Goal: Task Accomplishment & Management: Manage account settings

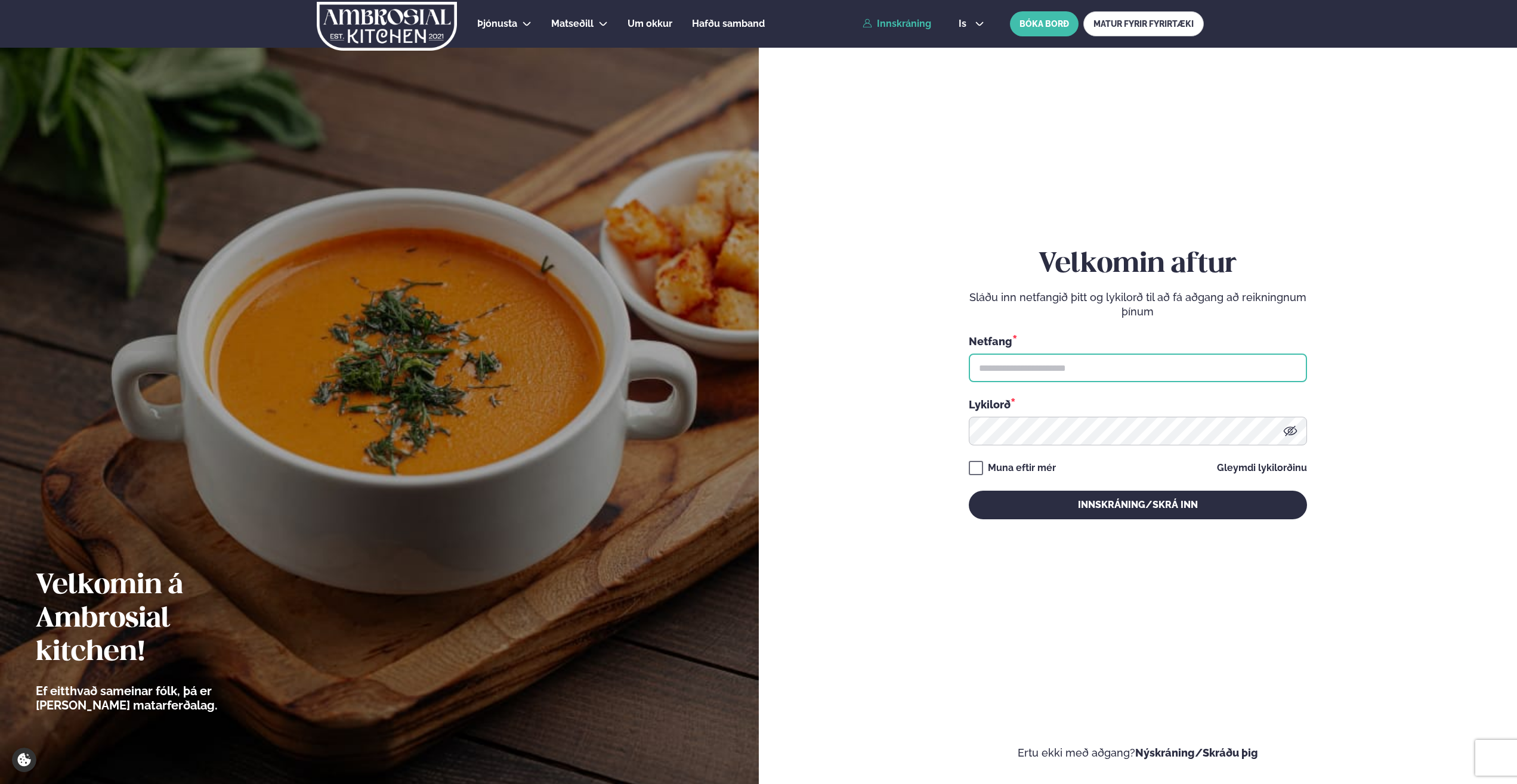
click at [1015, 369] on input "text" at bounding box center [1138, 367] width 338 height 29
type input "**********"
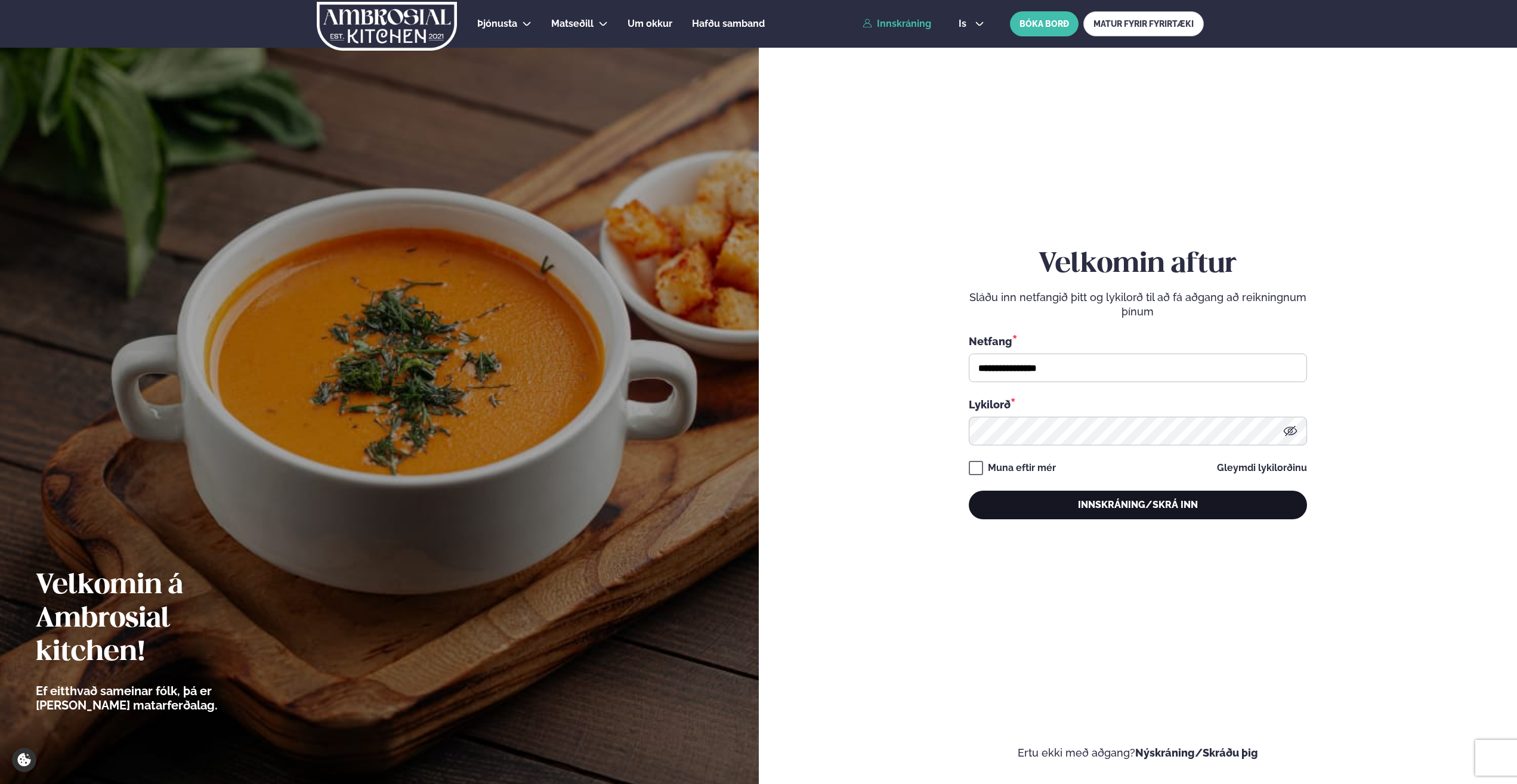
click at [1118, 502] on button "Innskráning/Skrá inn" at bounding box center [1138, 504] width 338 height 29
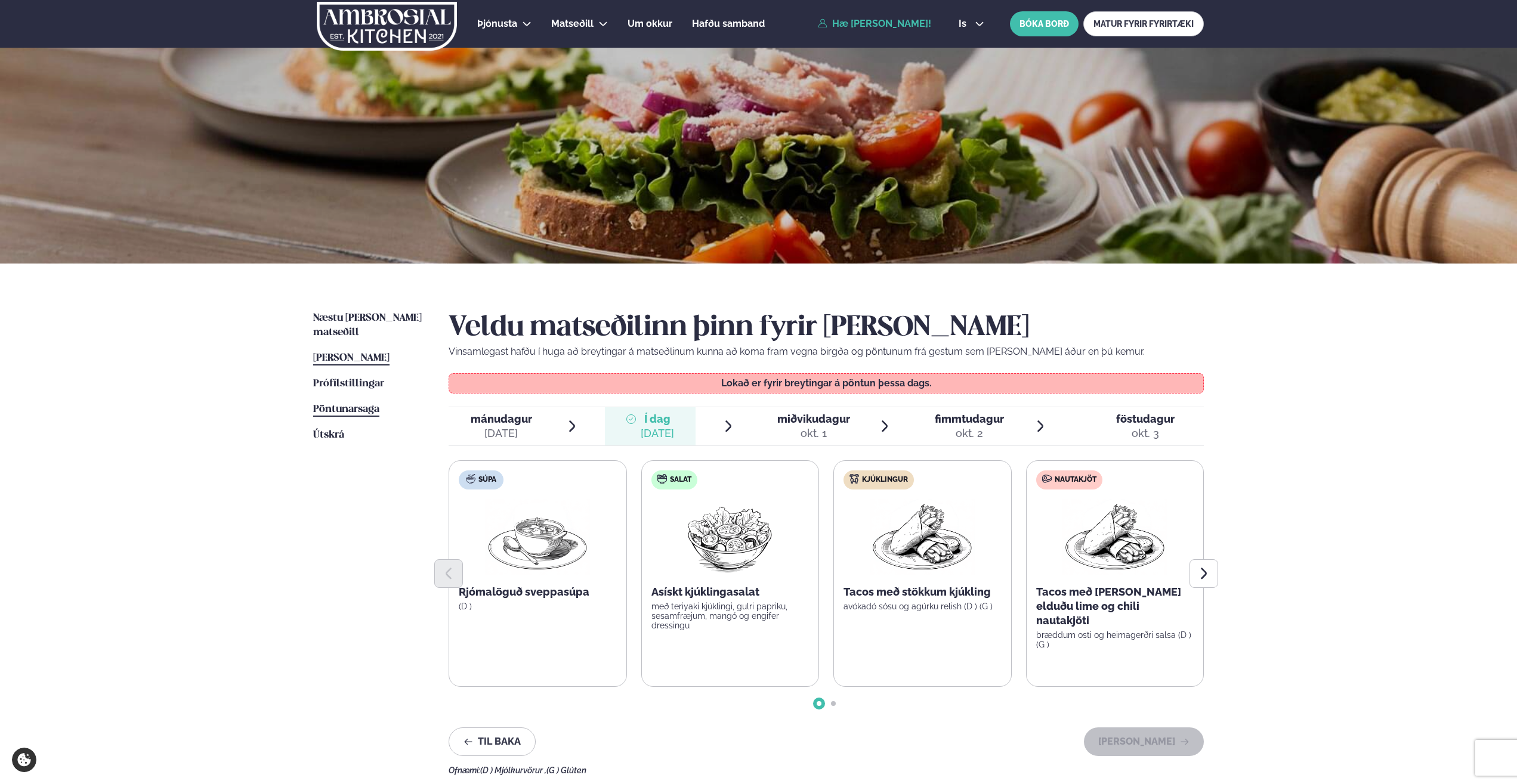
click at [326, 405] on span "Pöntunarsaga" at bounding box center [346, 410] width 66 height 10
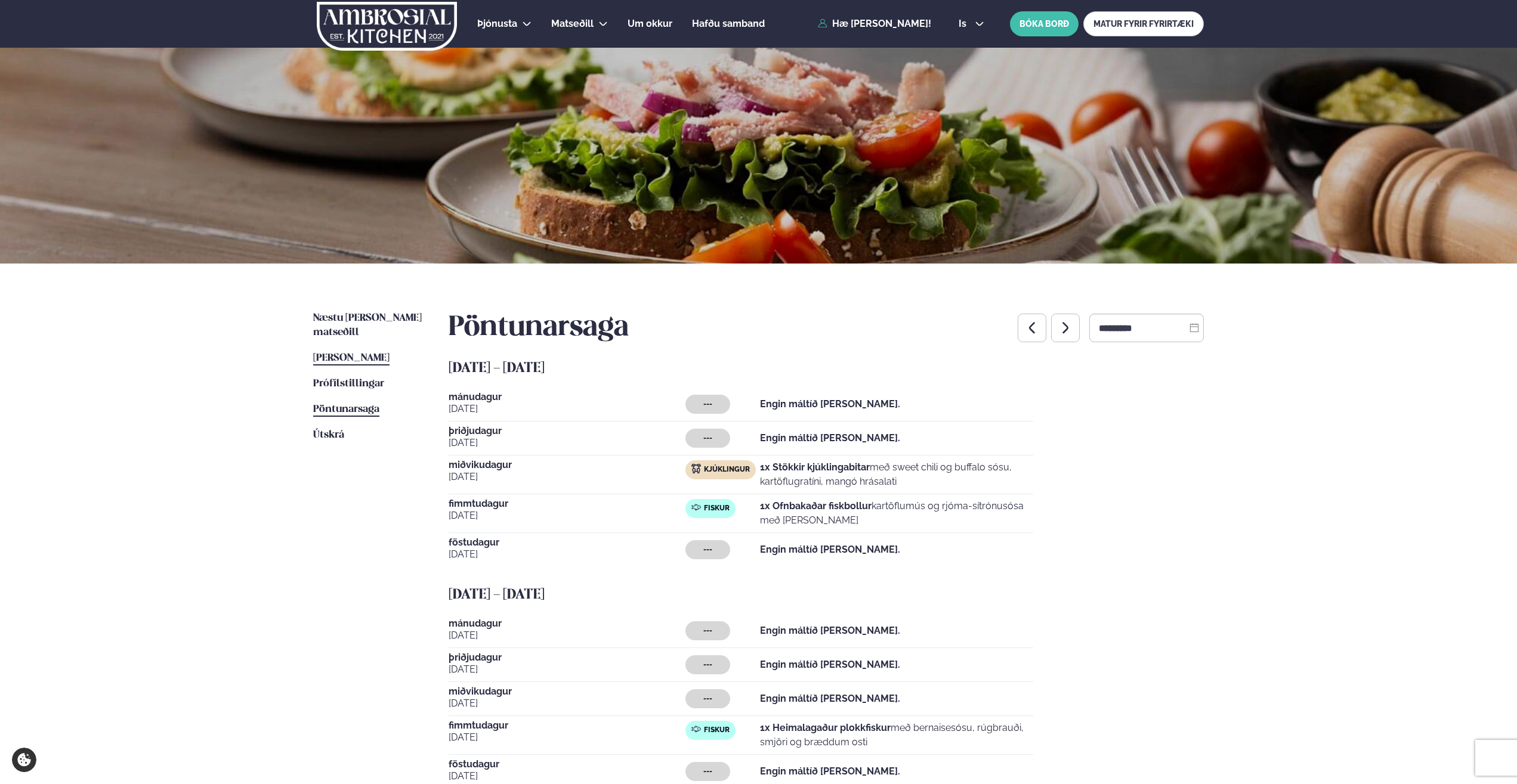
click at [355, 353] on span "[PERSON_NAME]" at bounding box center [352, 359] width 76 height 10
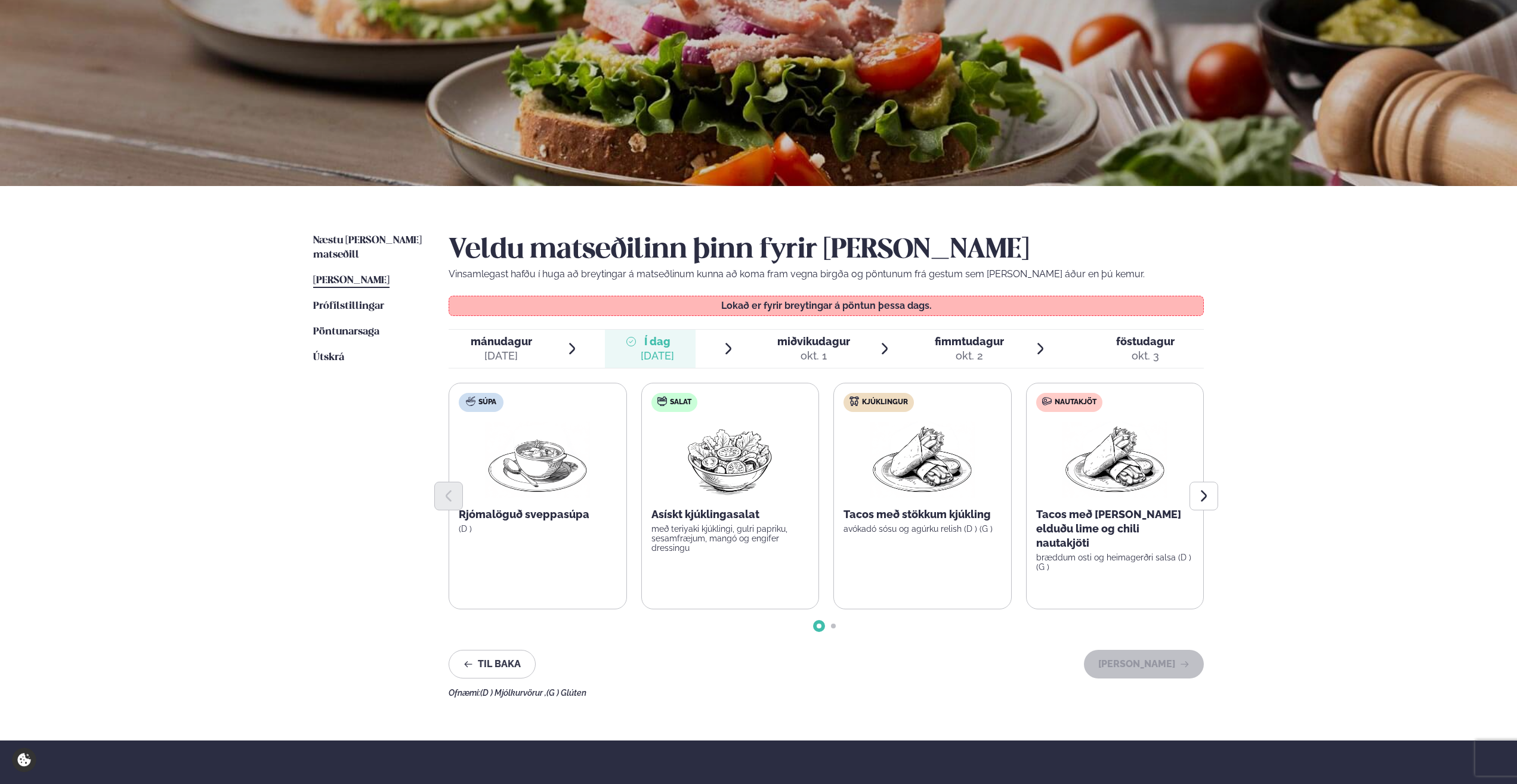
scroll to position [122, 0]
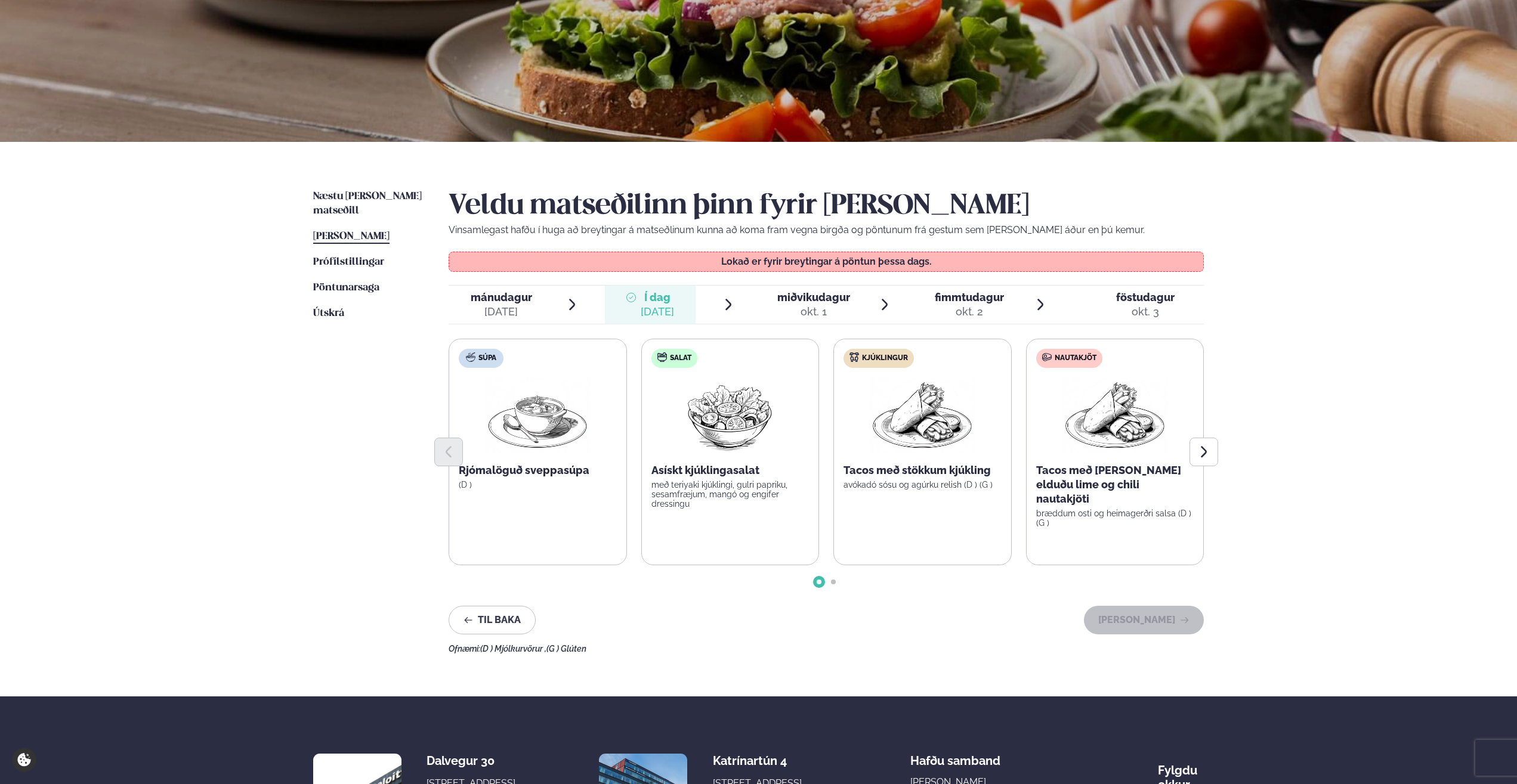
click at [791, 294] on span "miðvikudagur" at bounding box center [814, 297] width 73 height 12
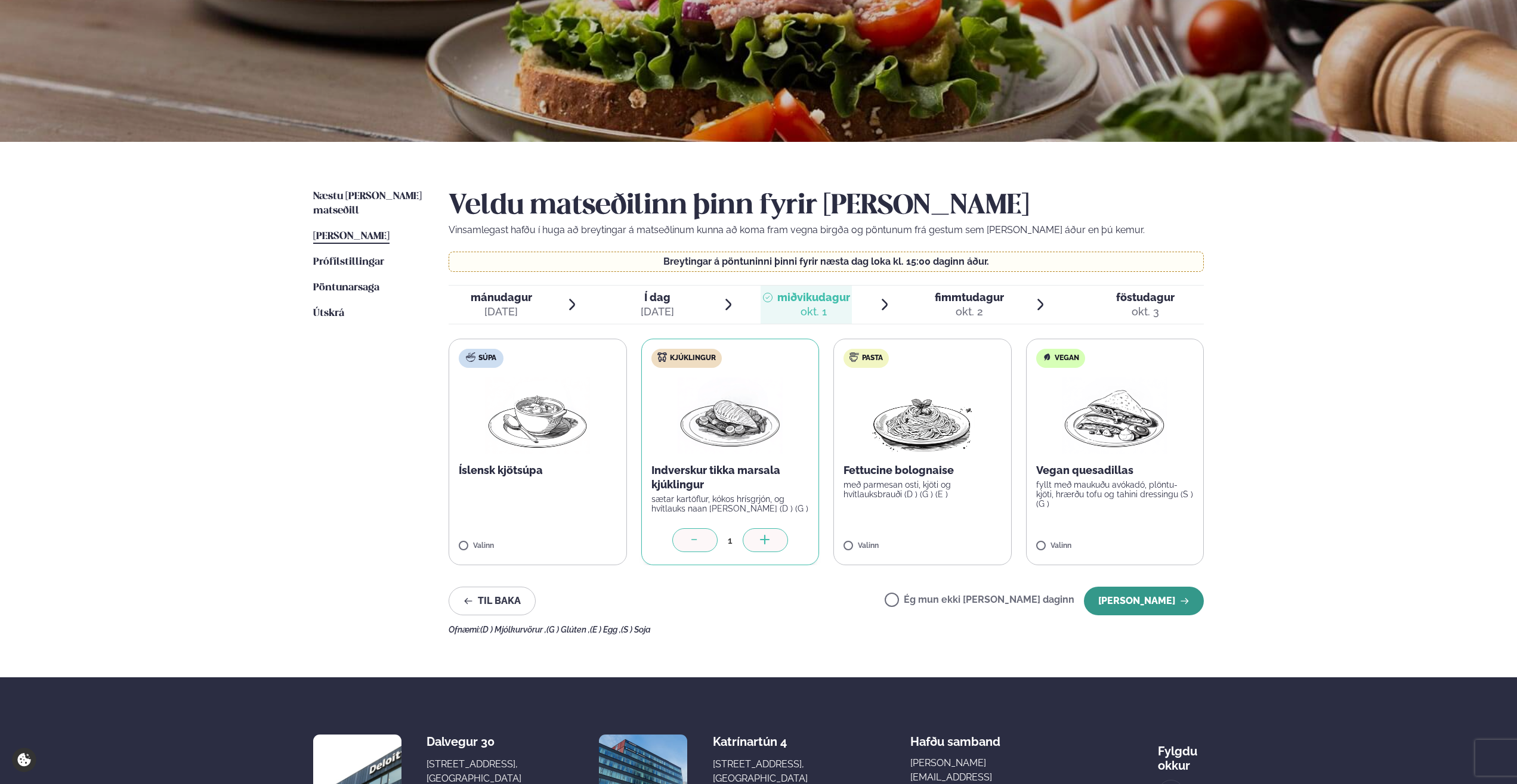
click at [1131, 607] on button "[PERSON_NAME]" at bounding box center [1144, 601] width 120 height 29
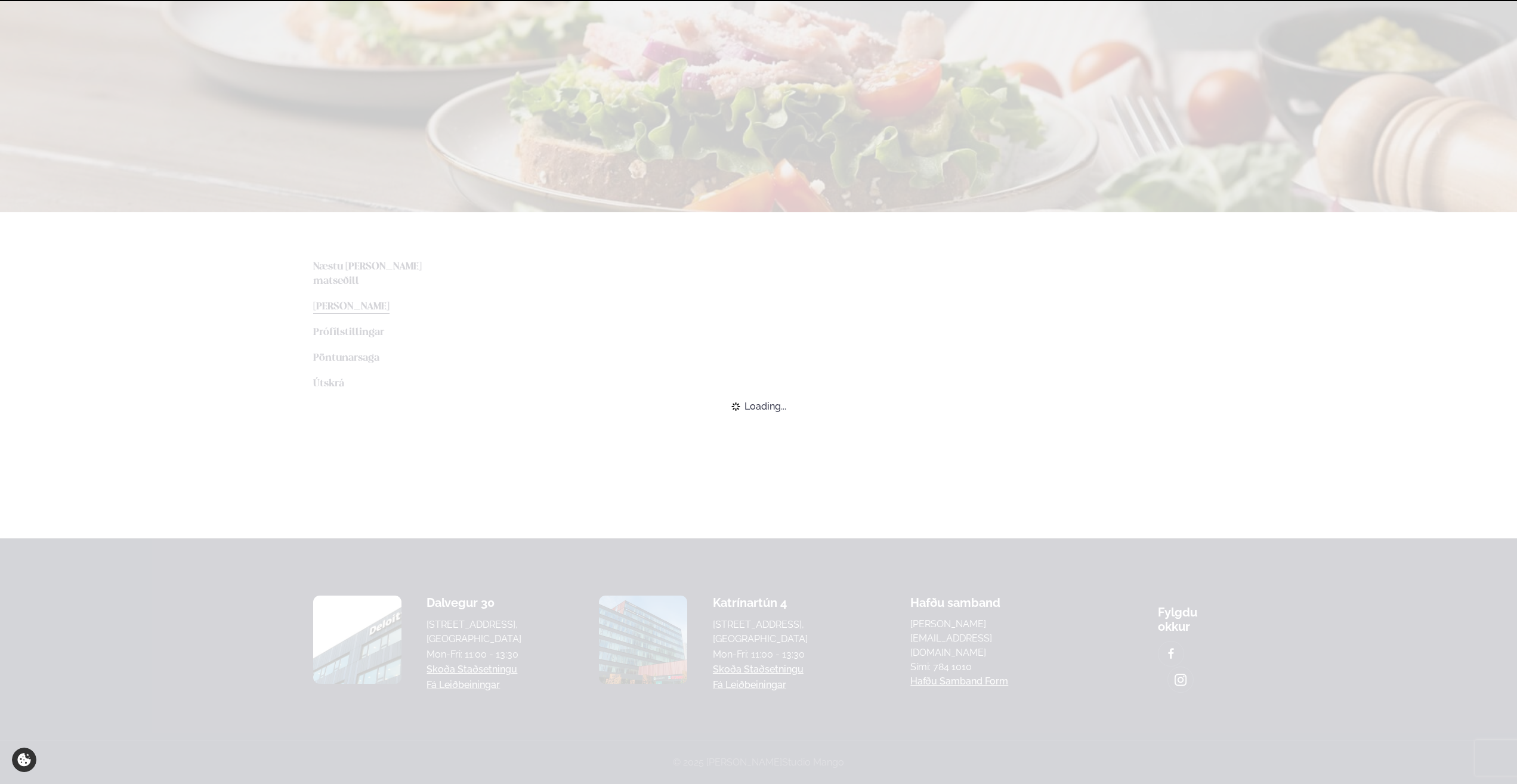
scroll to position [47, 0]
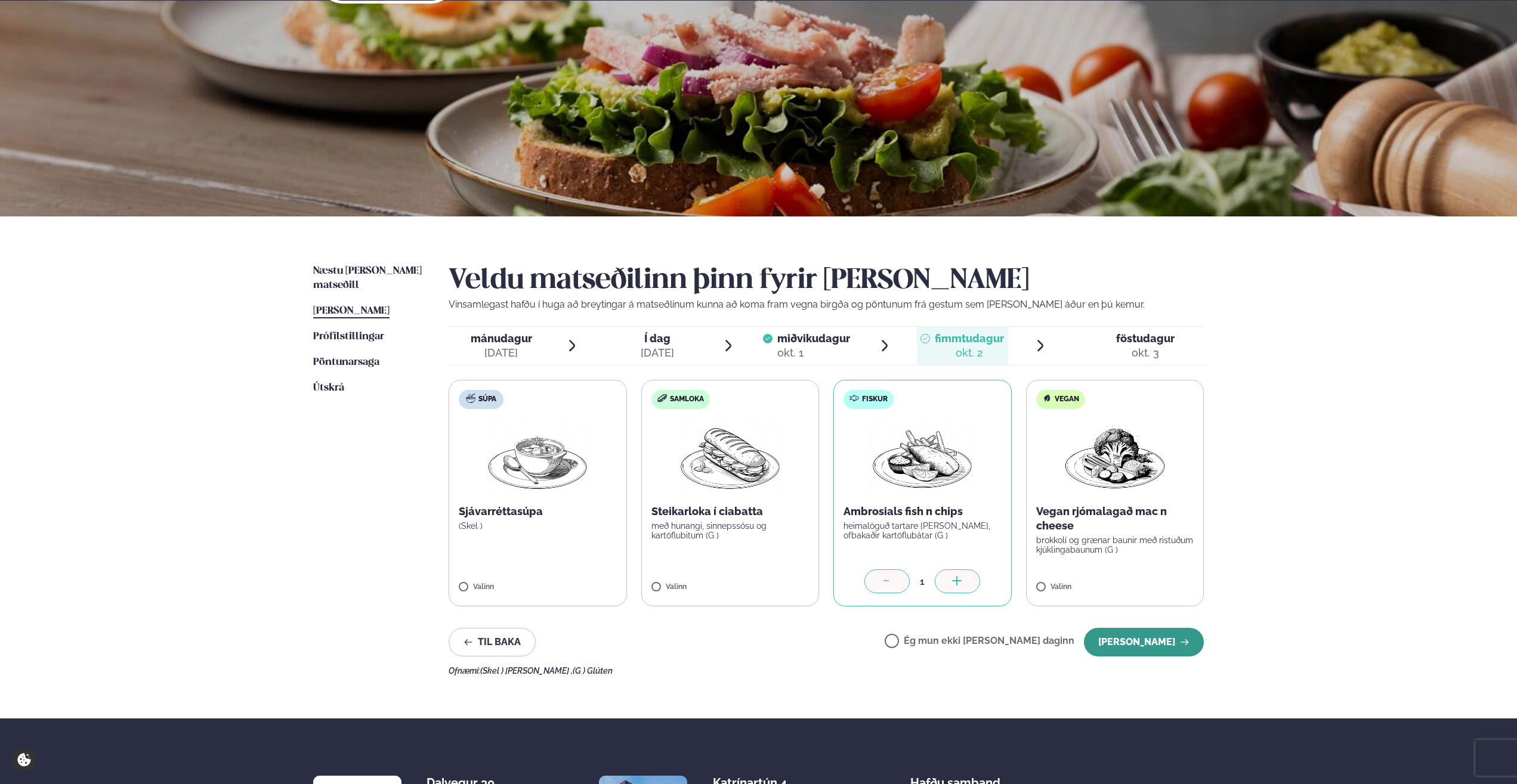
click at [1144, 641] on button "[PERSON_NAME]" at bounding box center [1144, 642] width 120 height 29
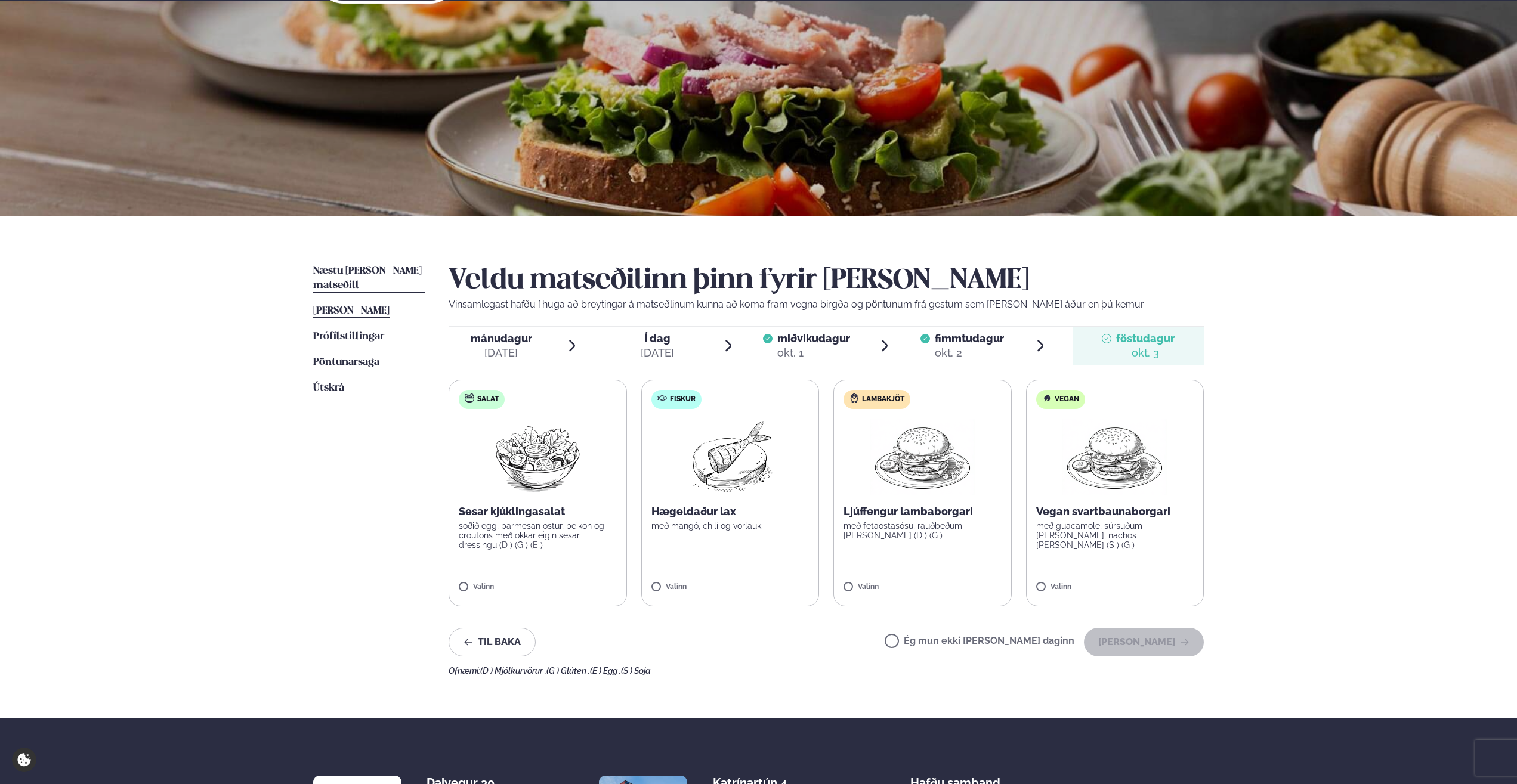
click at [352, 272] on span "Næstu [PERSON_NAME] matseðill" at bounding box center [367, 278] width 109 height 24
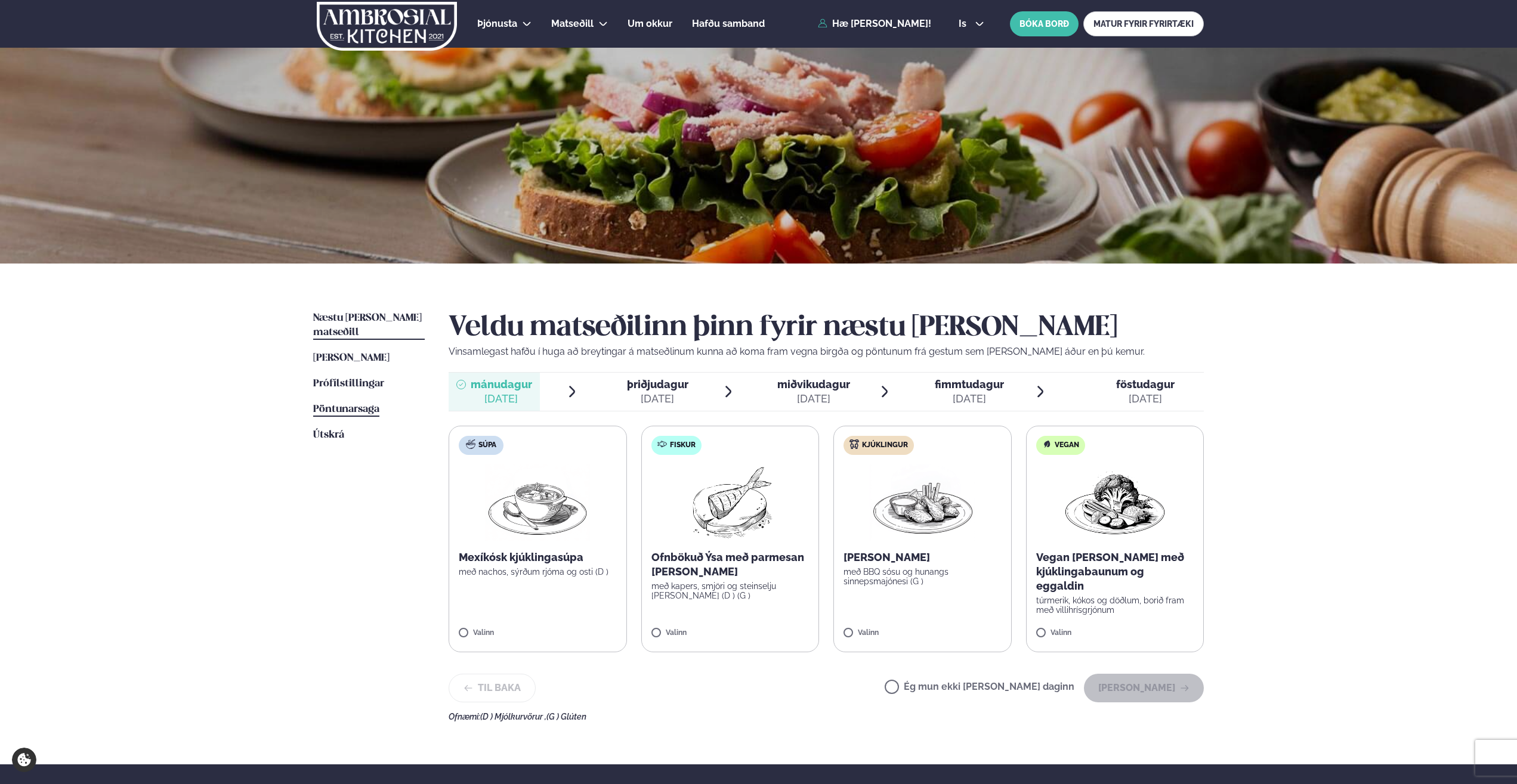
click at [331, 405] on span "Pöntunarsaga" at bounding box center [346, 410] width 66 height 10
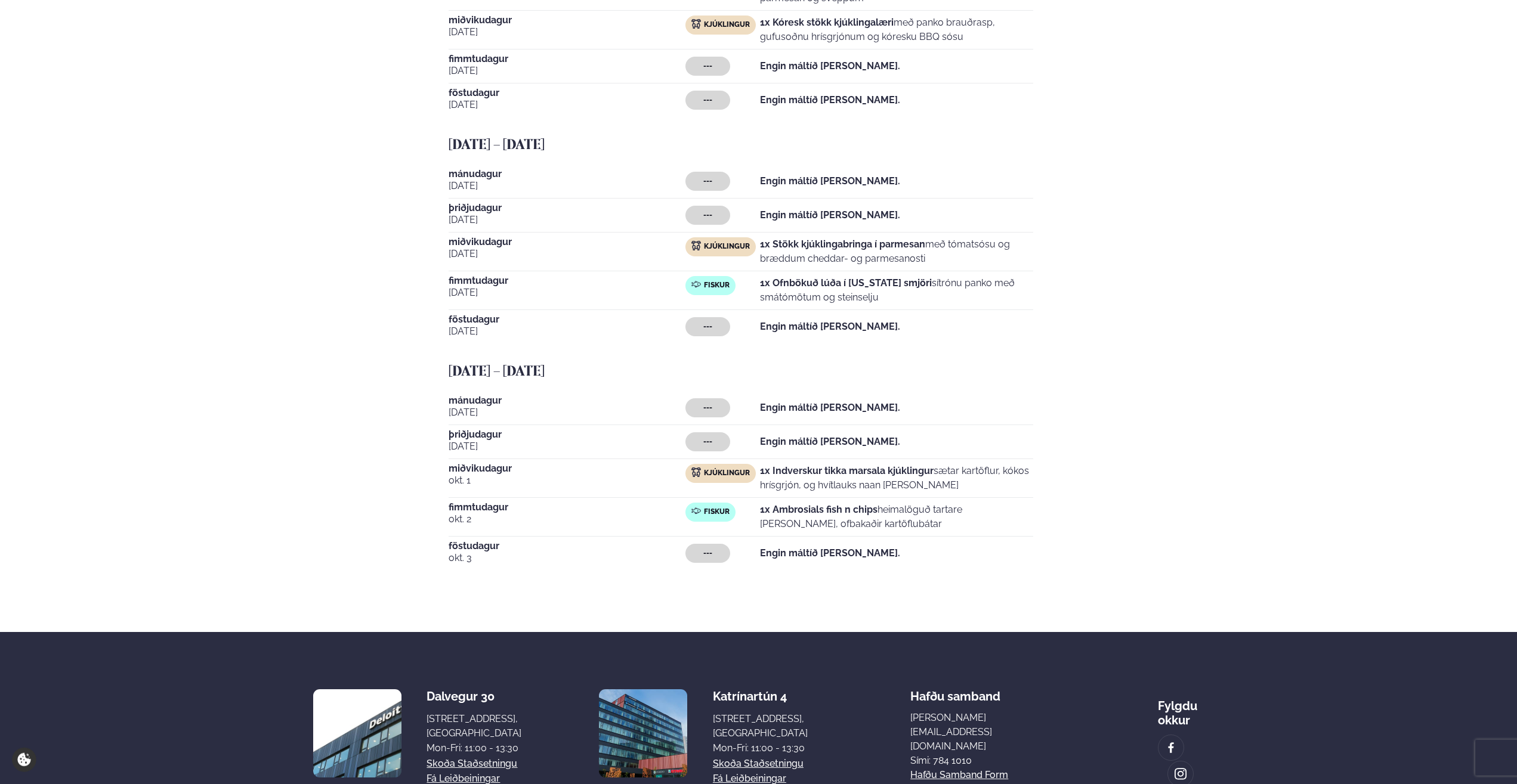
scroll to position [866, 0]
